Goal: Navigation & Orientation: Find specific page/section

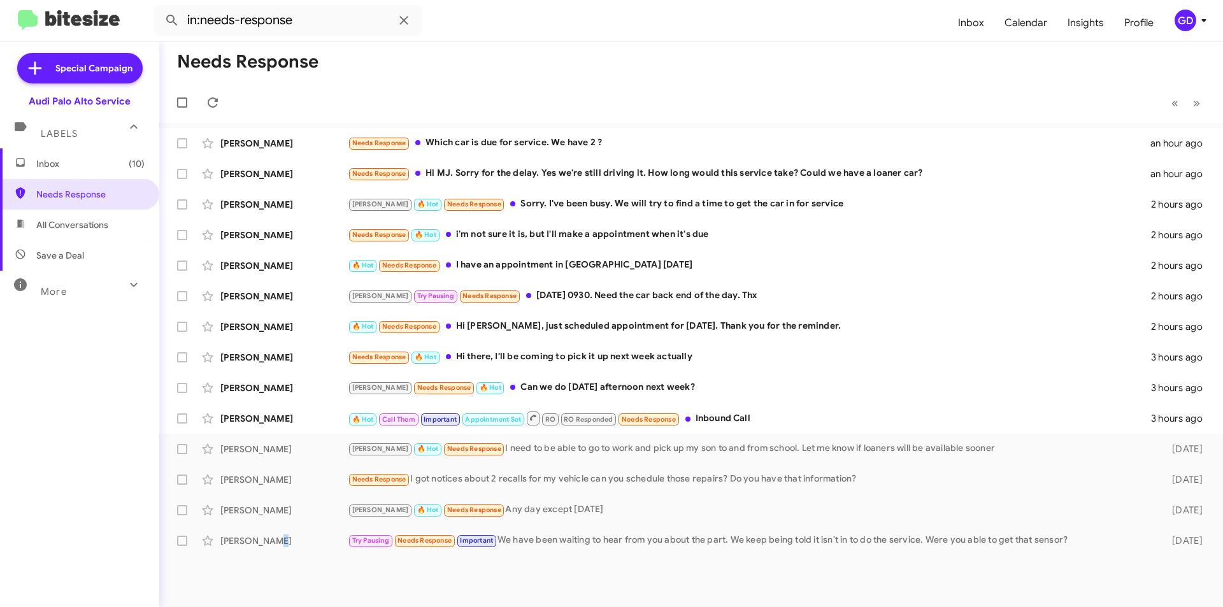
click at [74, 222] on span "All Conversations" at bounding box center [72, 225] width 72 height 13
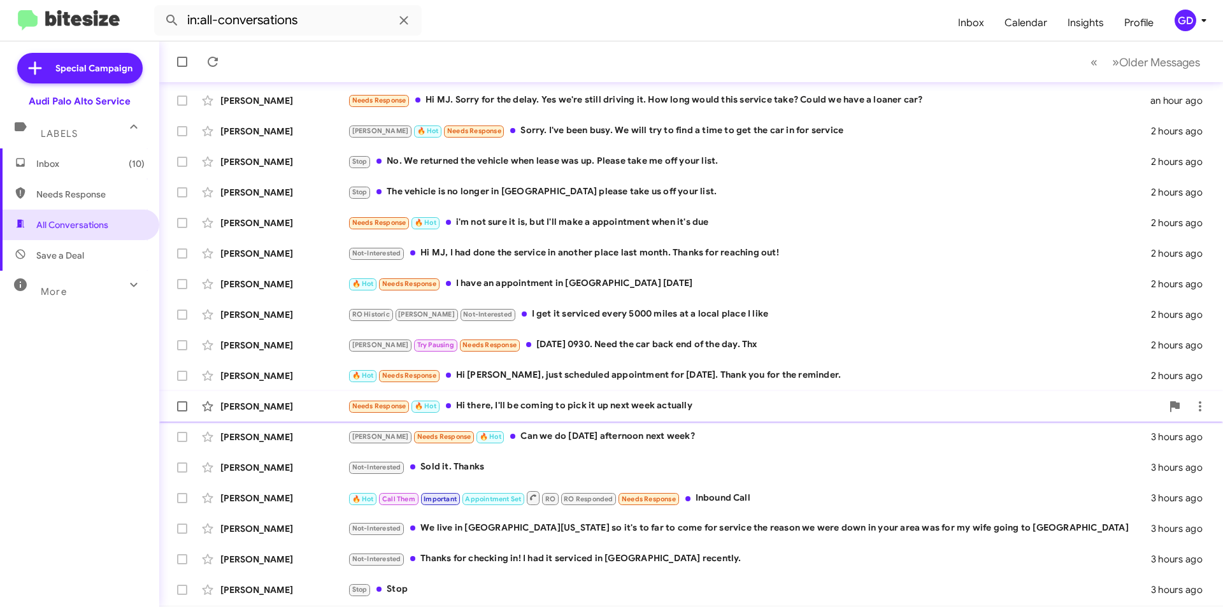
scroll to position [133, 0]
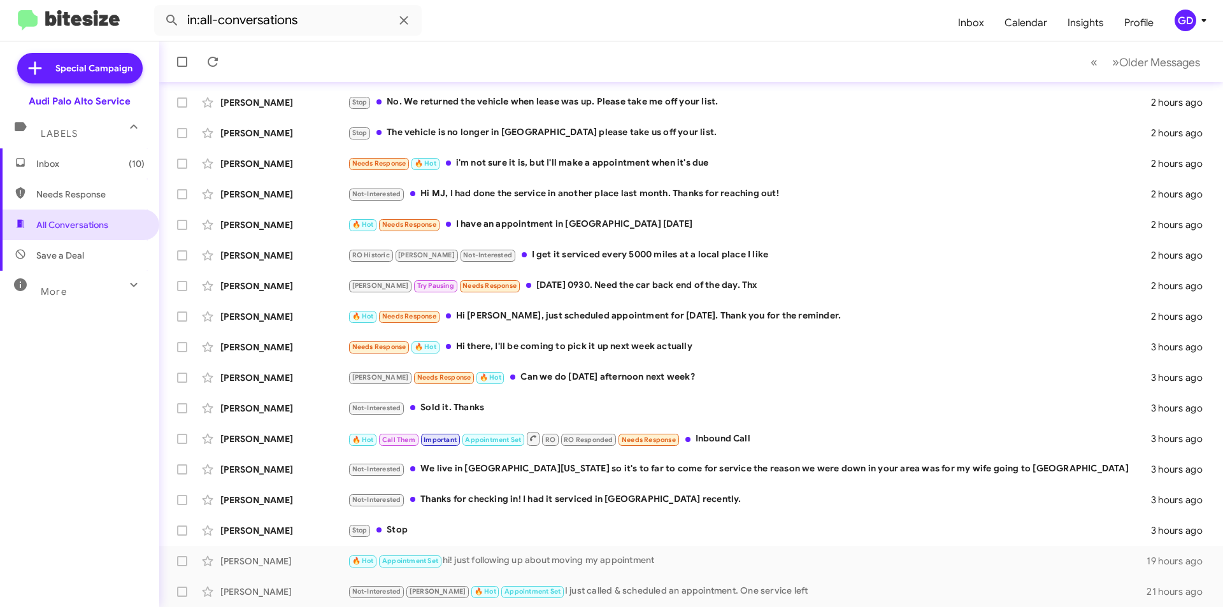
click at [69, 262] on span "Save a Deal" at bounding box center [79, 255] width 159 height 31
type input "in:not-interested"
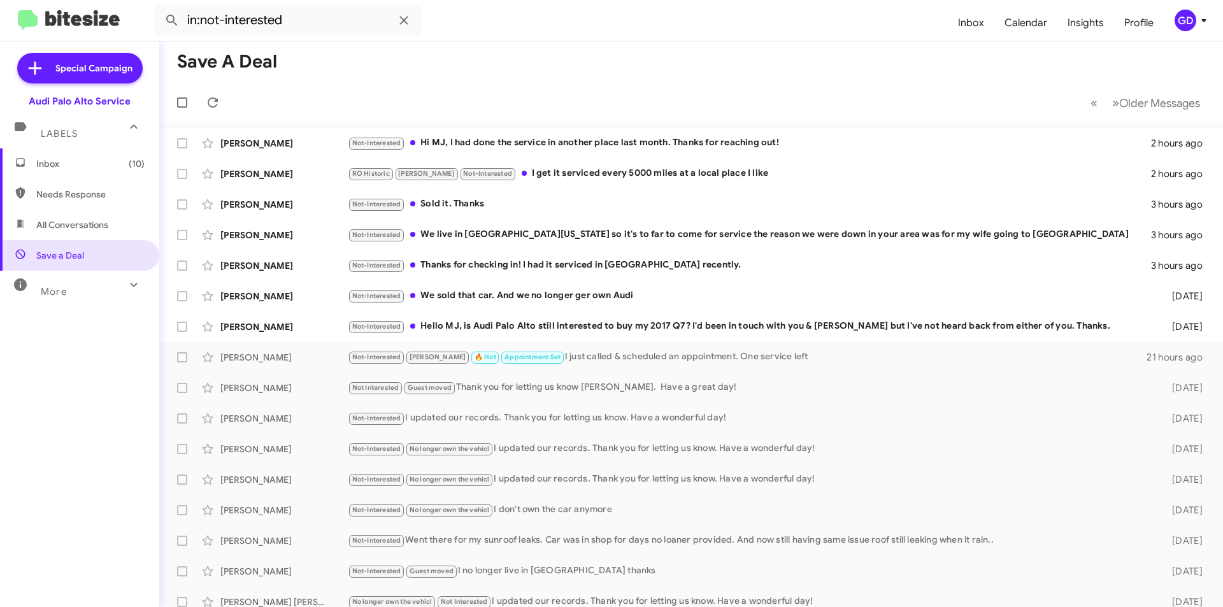
drag, startPoint x: 66, startPoint y: 165, endPoint x: 34, endPoint y: 186, distance: 38.2
click at [66, 165] on span "Inbox (10)" at bounding box center [90, 163] width 108 height 13
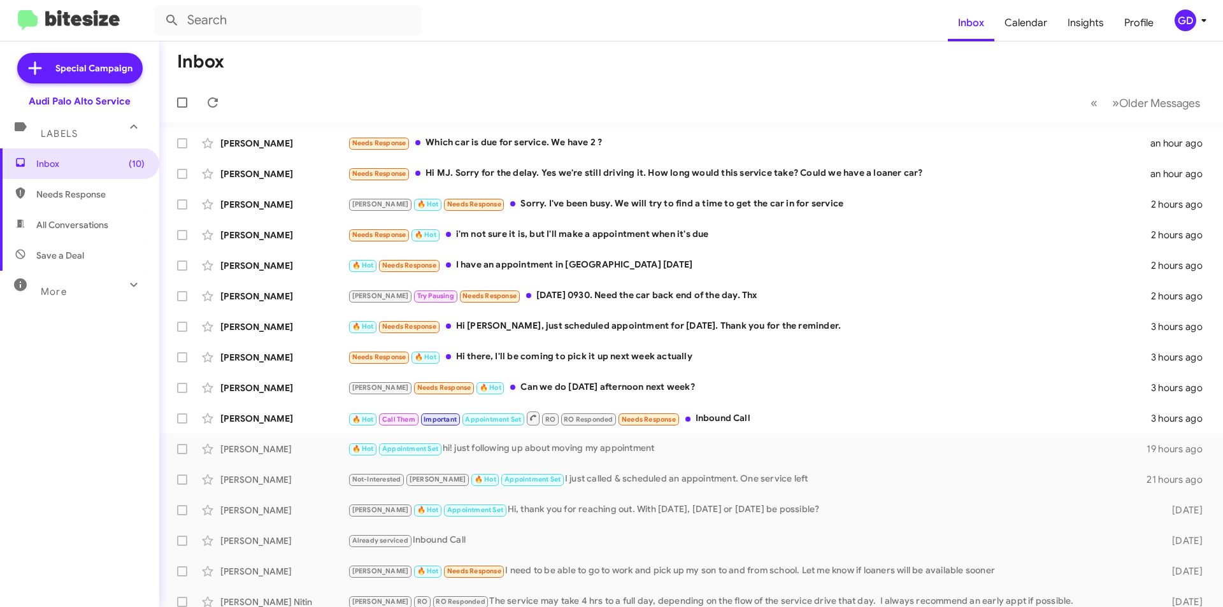
click at [76, 202] on span "Needs Response" at bounding box center [79, 194] width 159 height 31
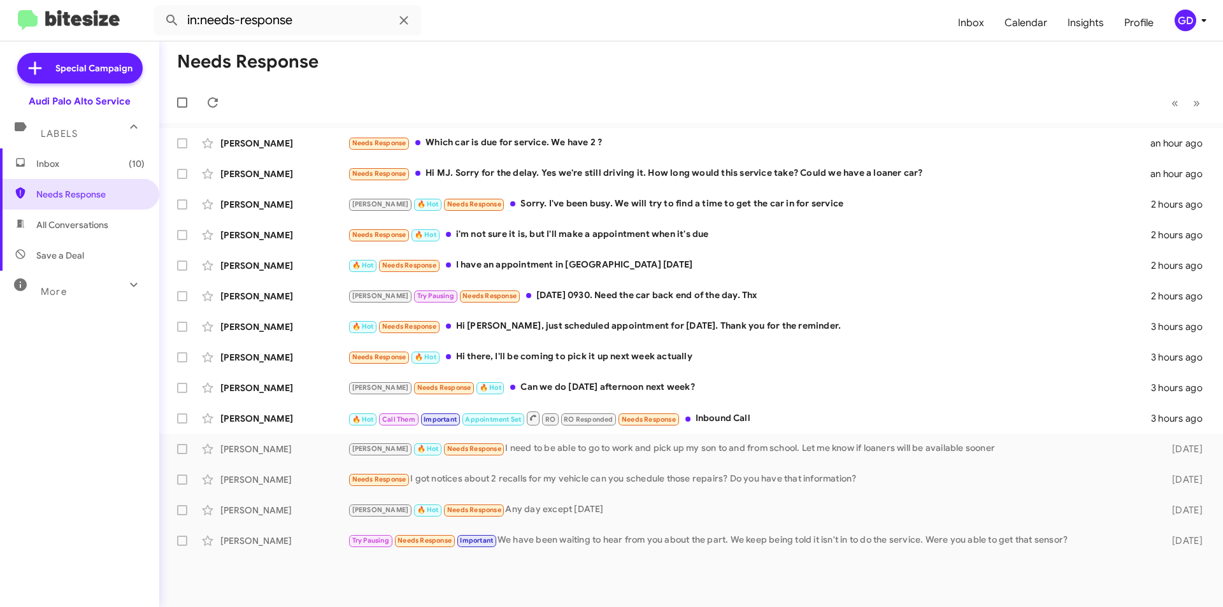
click at [78, 229] on span "All Conversations" at bounding box center [72, 225] width 72 height 13
type input "in:all-conversations"
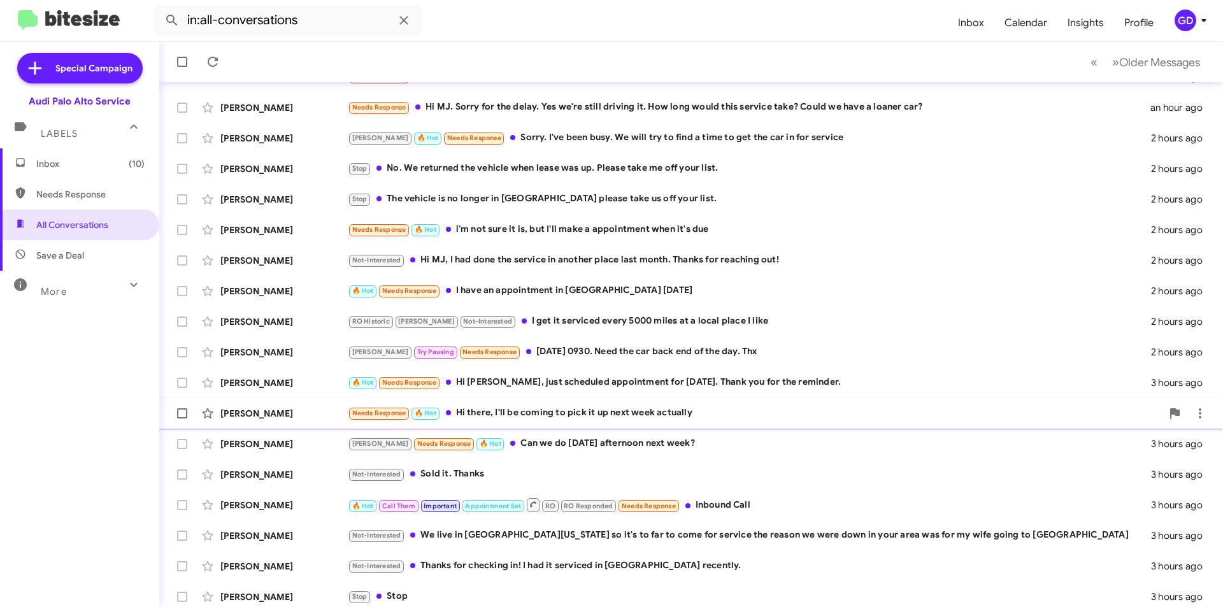
scroll to position [133, 0]
